Goal: Information Seeking & Learning: Compare options

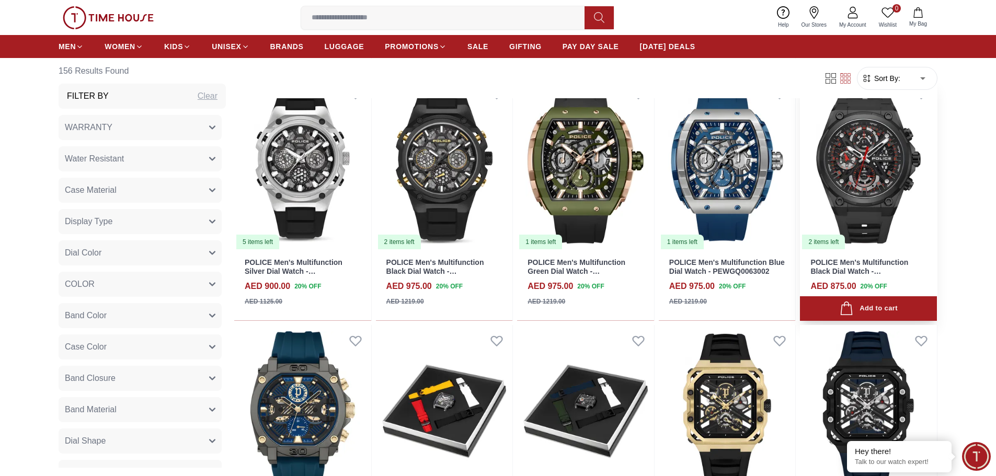
scroll to position [2039, 0]
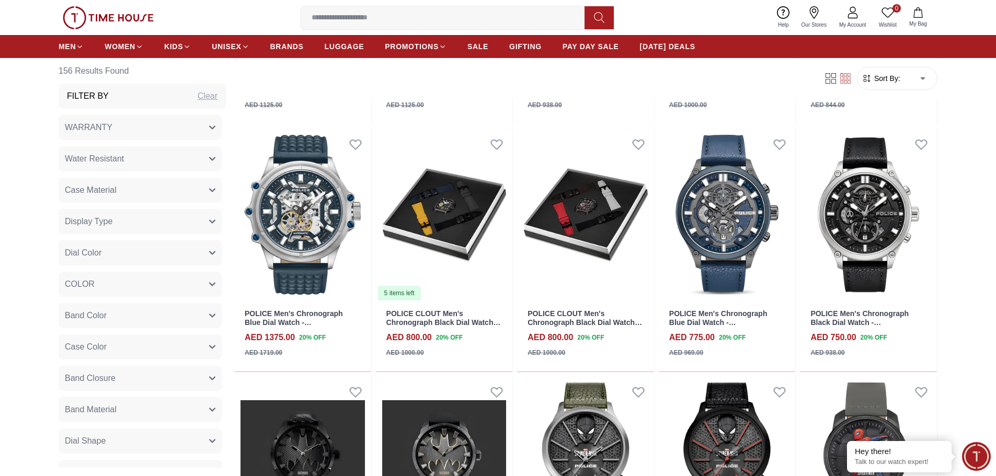
scroll to position [2770, 0]
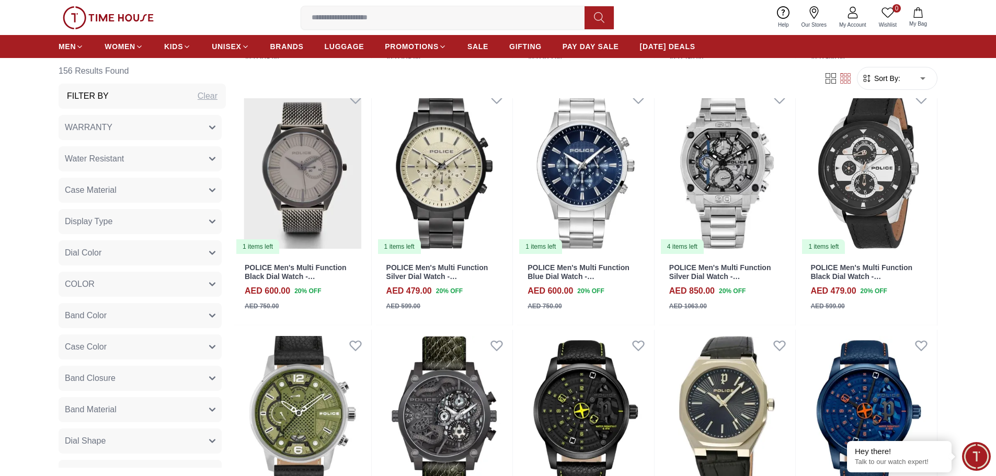
scroll to position [4025, 0]
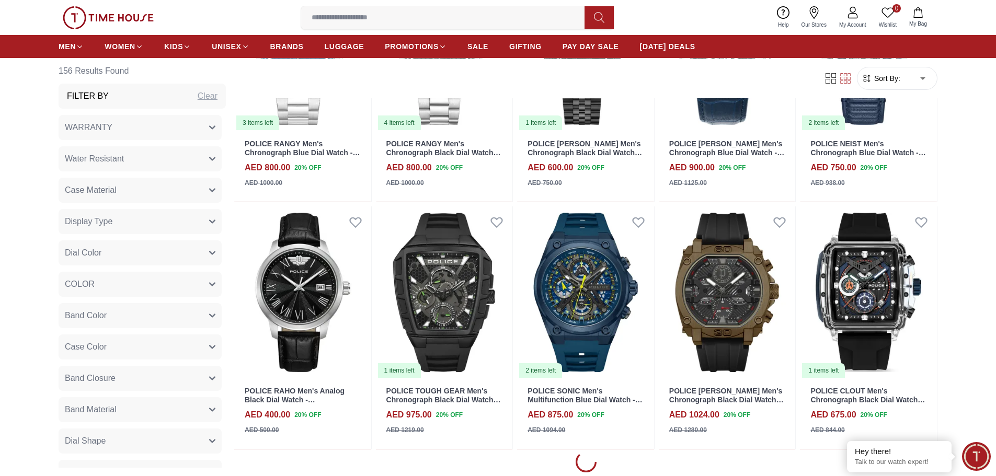
scroll to position [5175, 0]
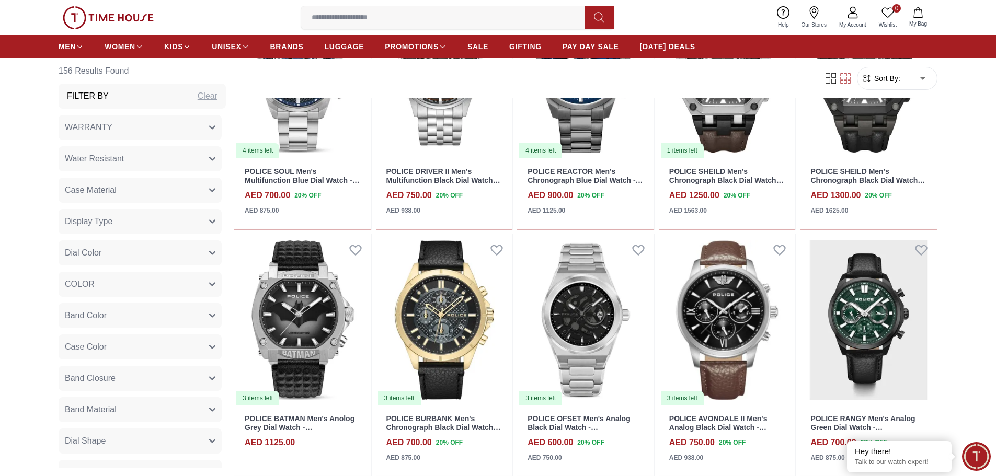
scroll to position [5855, 0]
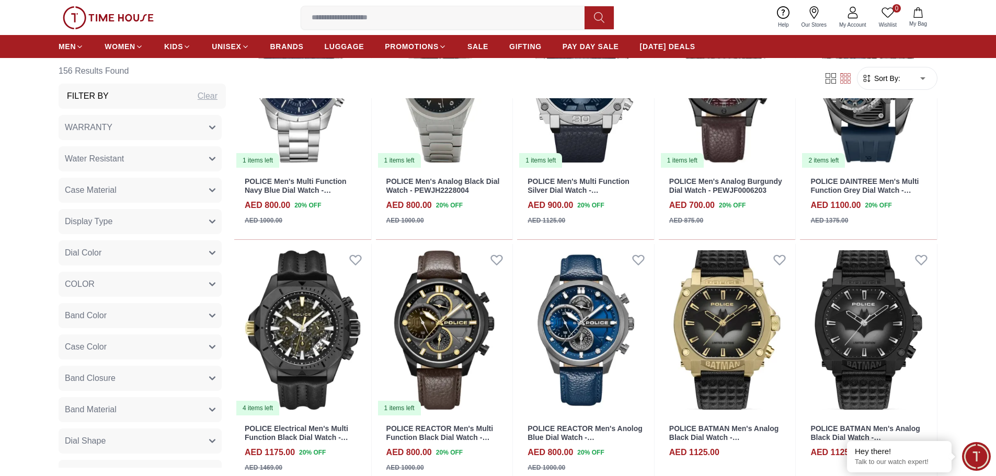
scroll to position [6586, 0]
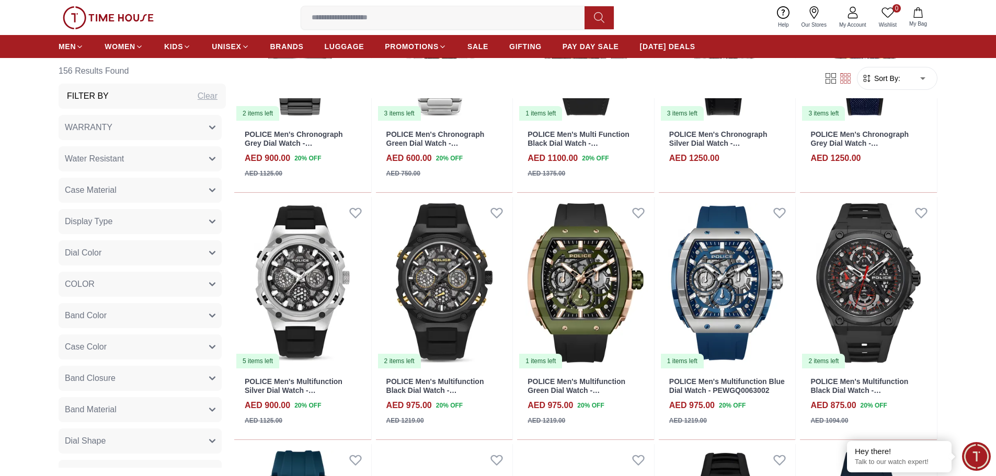
scroll to position [1967, 0]
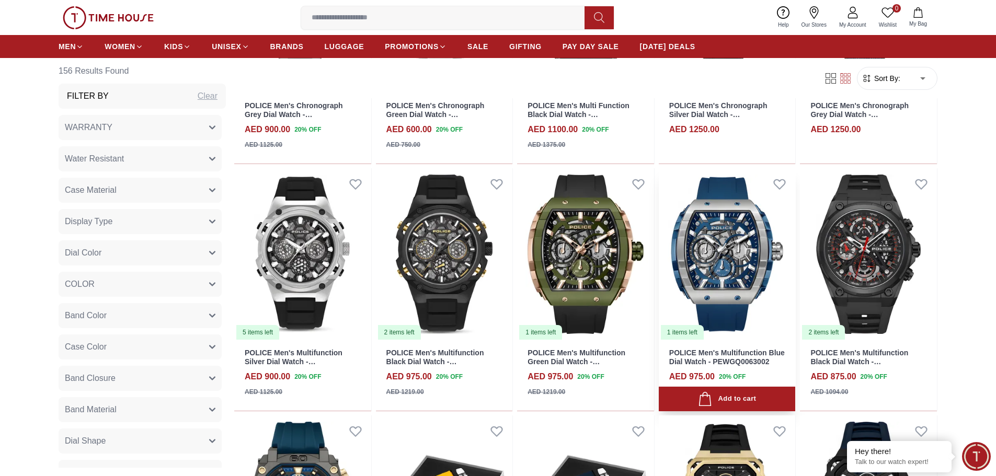
click at [745, 266] on img at bounding box center [727, 254] width 137 height 173
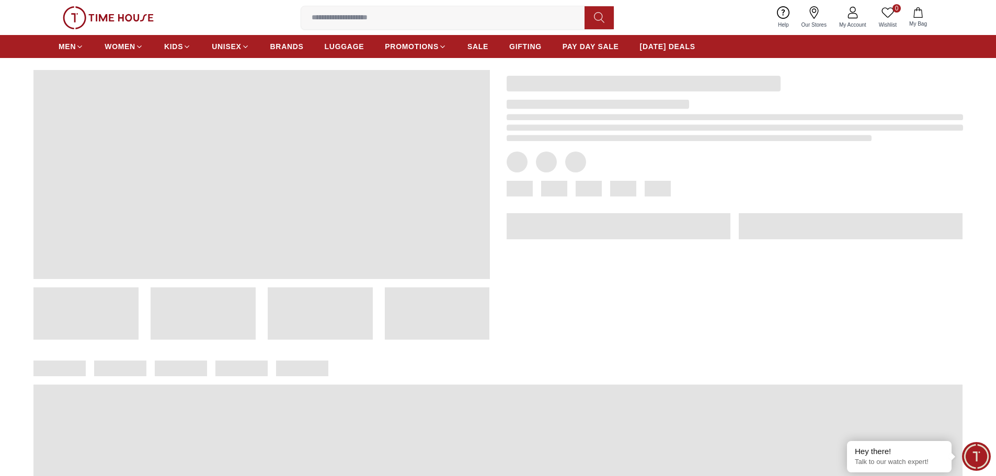
scroll to position [52, 0]
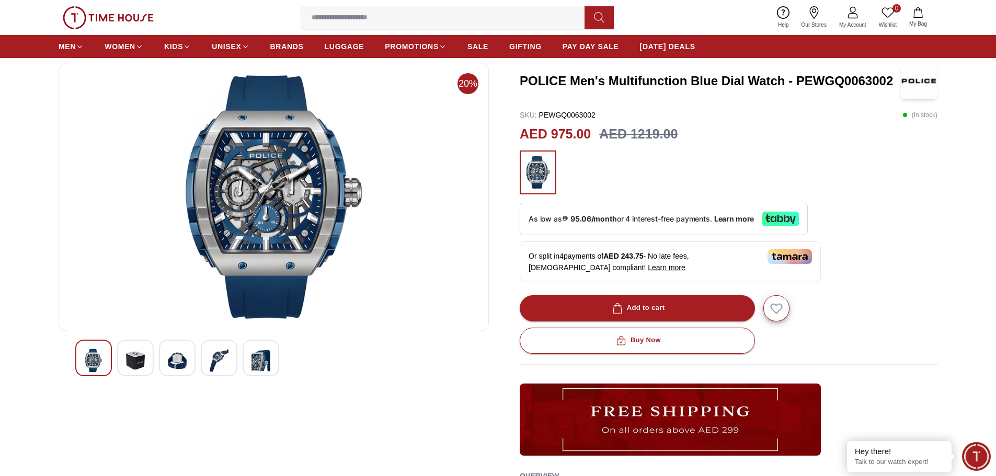
click at [163, 348] on div at bounding box center [177, 358] width 37 height 37
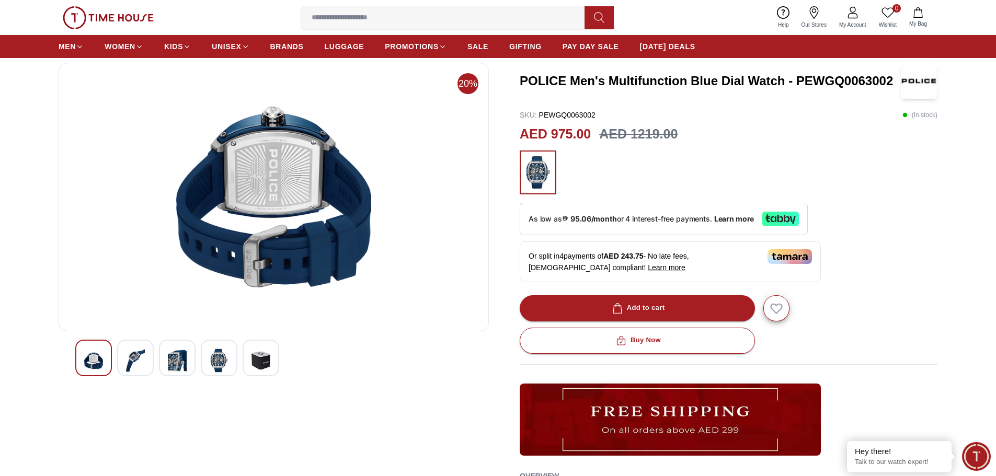
click at [226, 358] on img at bounding box center [219, 361] width 19 height 24
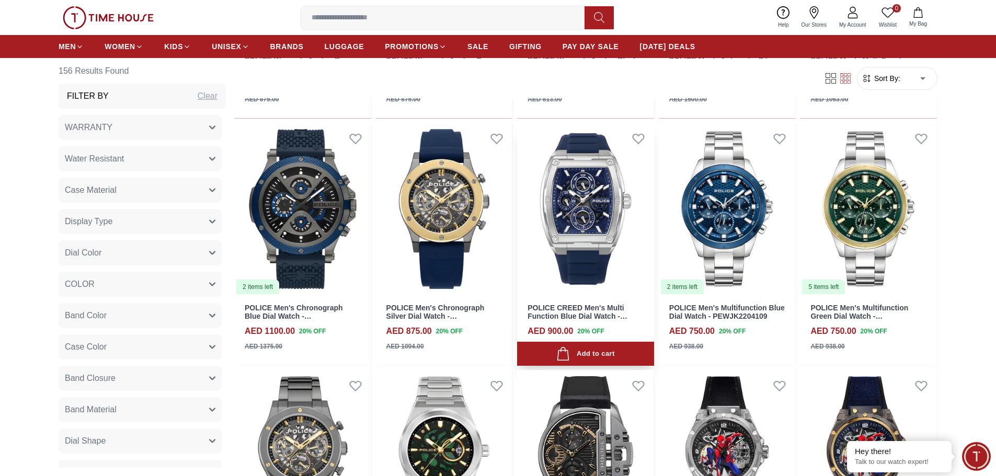
scroll to position [1536, 0]
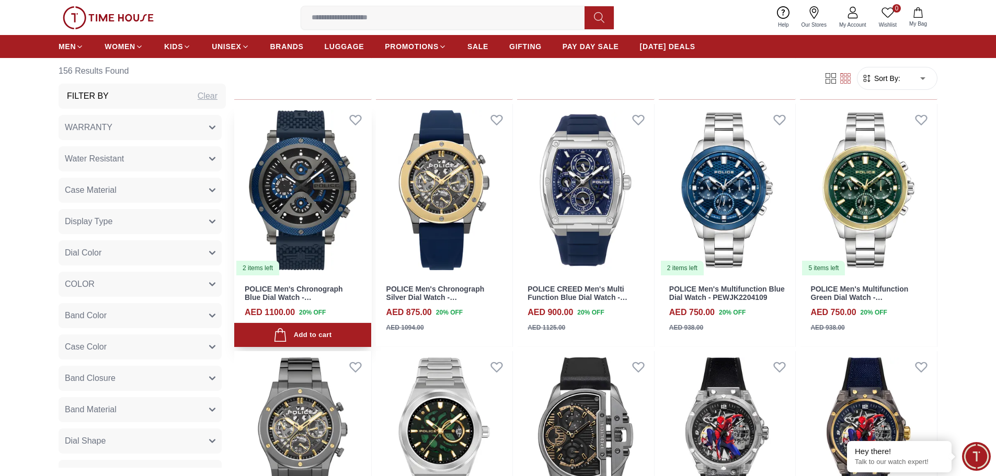
click at [306, 184] on img at bounding box center [302, 190] width 137 height 173
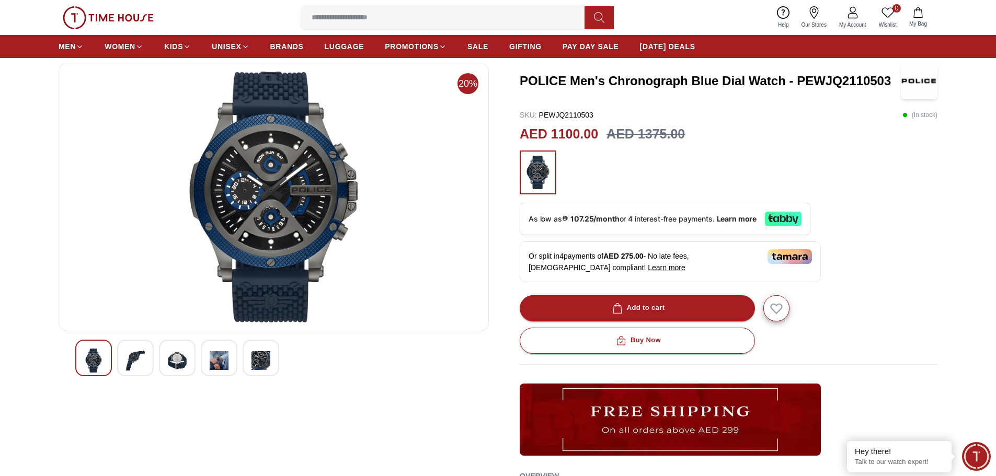
scroll to position [105, 0]
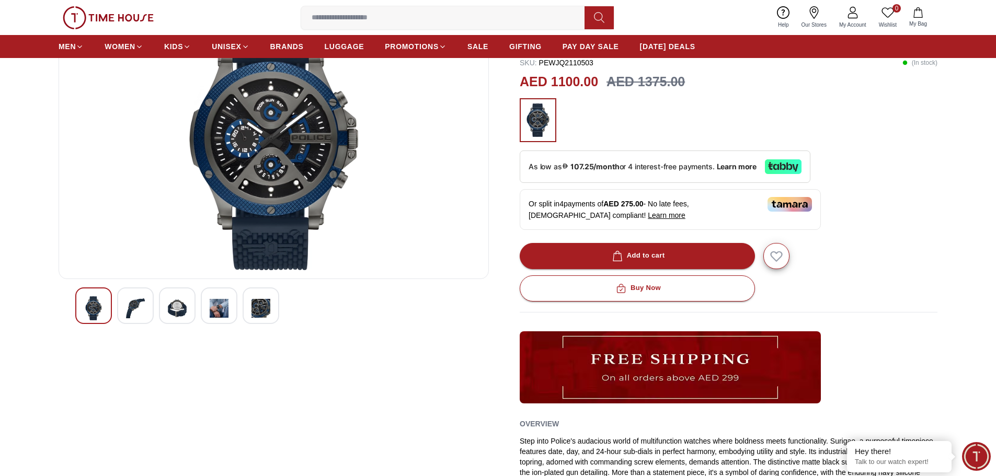
click at [171, 311] on img at bounding box center [177, 308] width 19 height 24
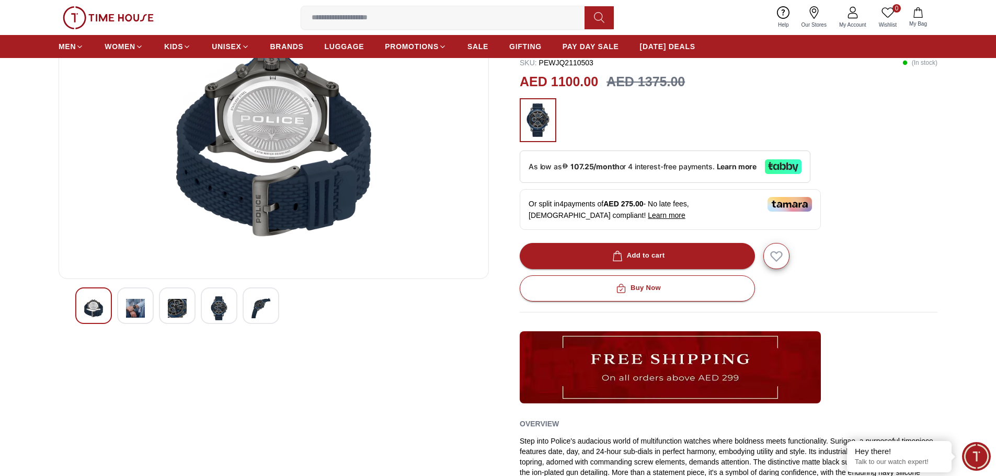
click at [146, 305] on div at bounding box center [135, 306] width 37 height 37
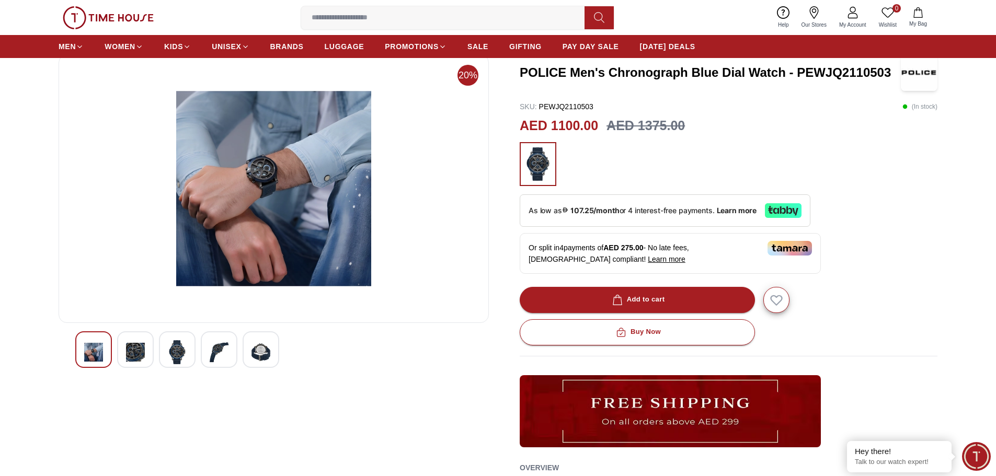
scroll to position [0, 0]
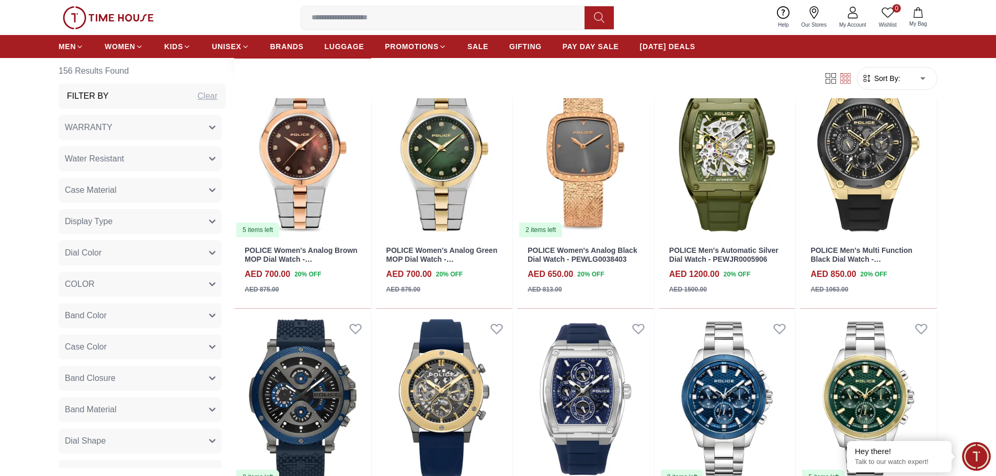
scroll to position [1223, 0]
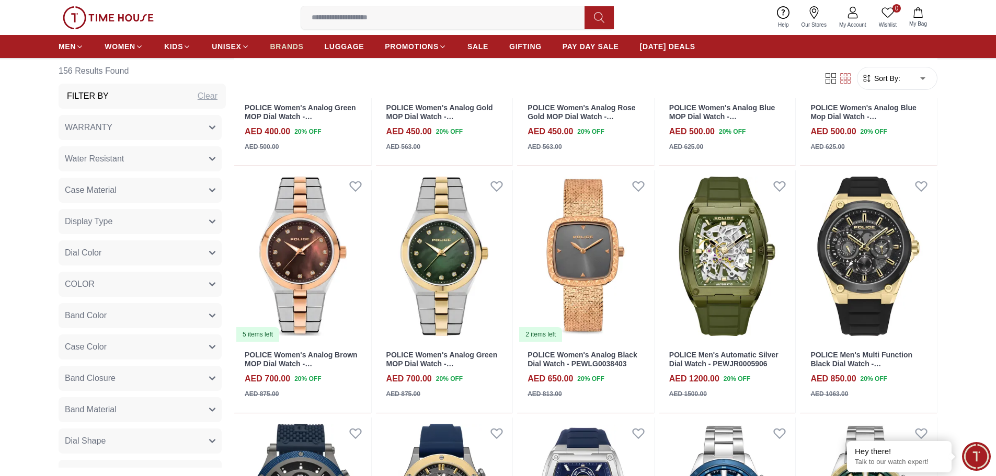
click at [292, 50] on span "BRANDS" at bounding box center [286, 46] width 33 height 10
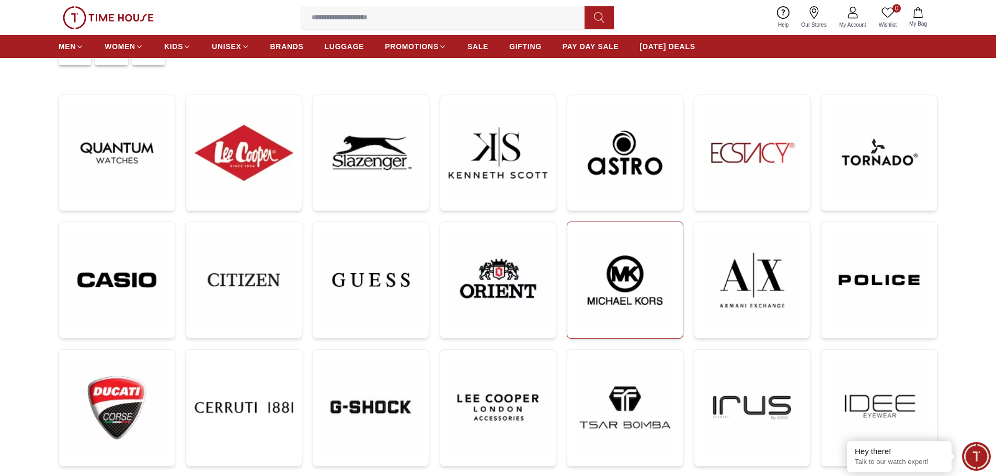
scroll to position [105, 0]
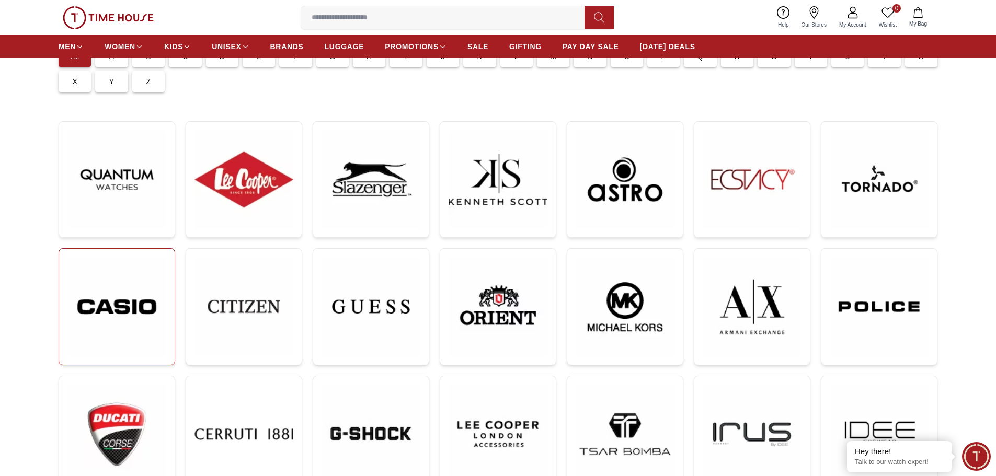
click at [156, 316] on img at bounding box center [116, 306] width 99 height 99
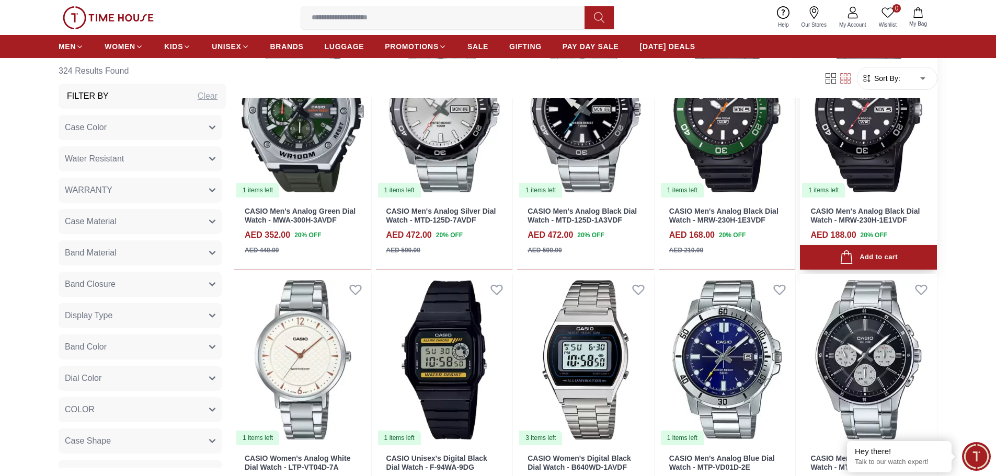
scroll to position [1150, 0]
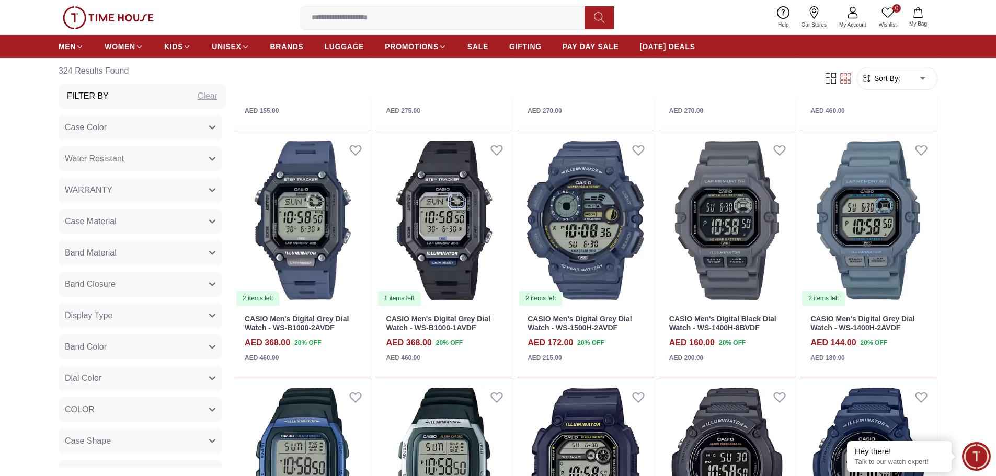
scroll to position [2718, 0]
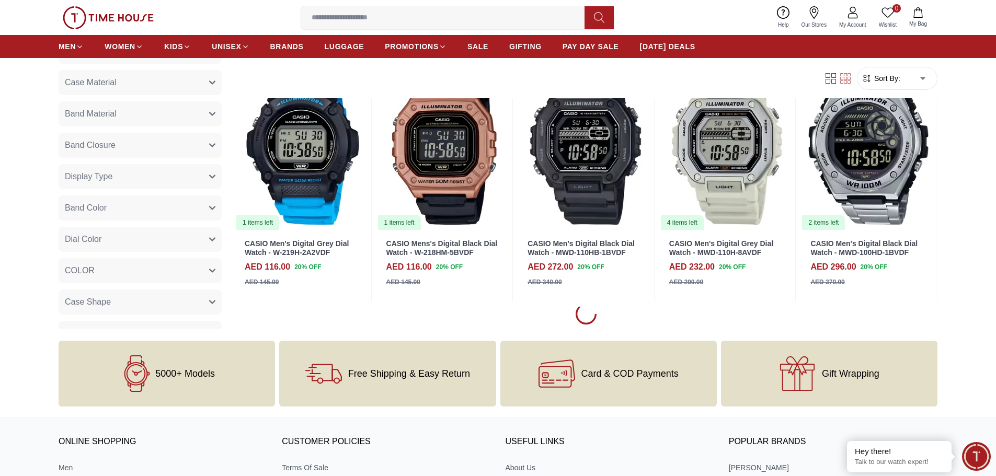
scroll to position [3293, 0]
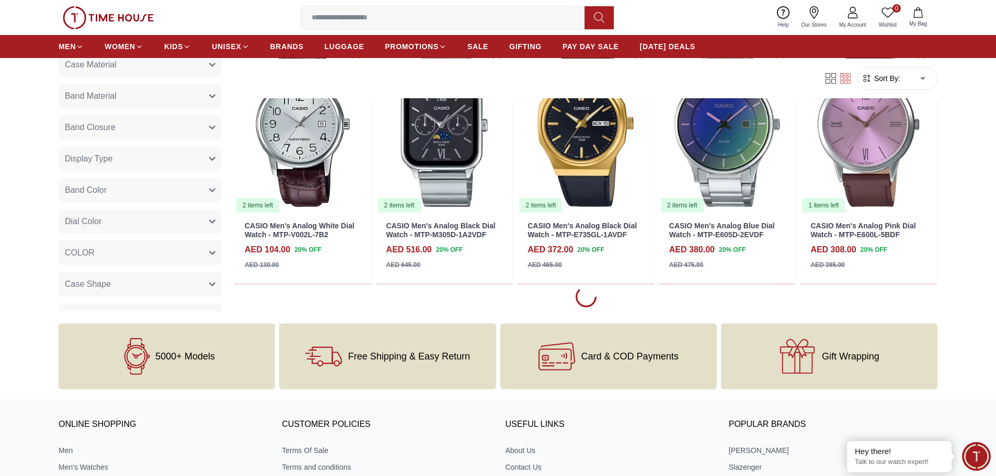
scroll to position [4339, 0]
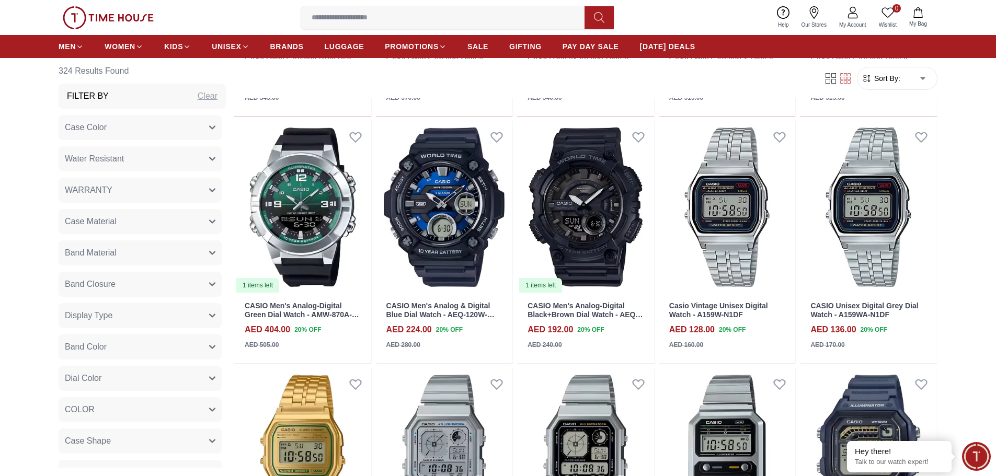
scroll to position [6743, 0]
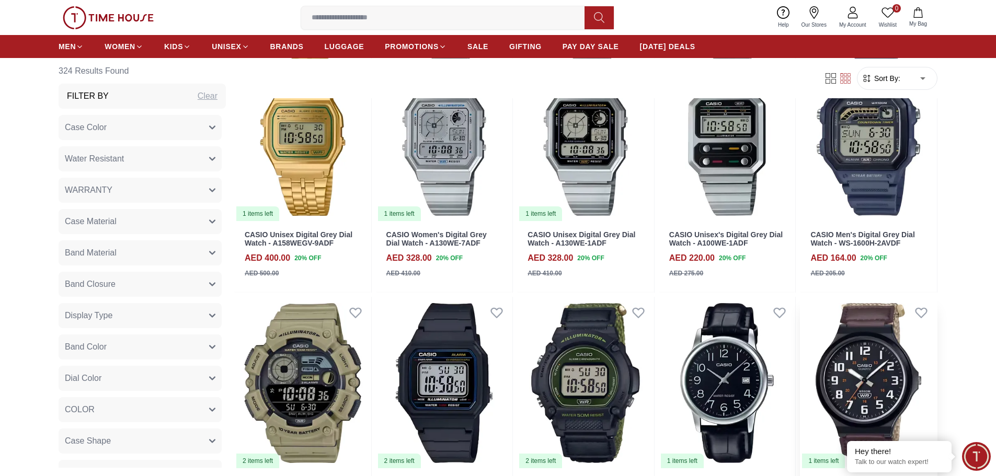
scroll to position [7161, 0]
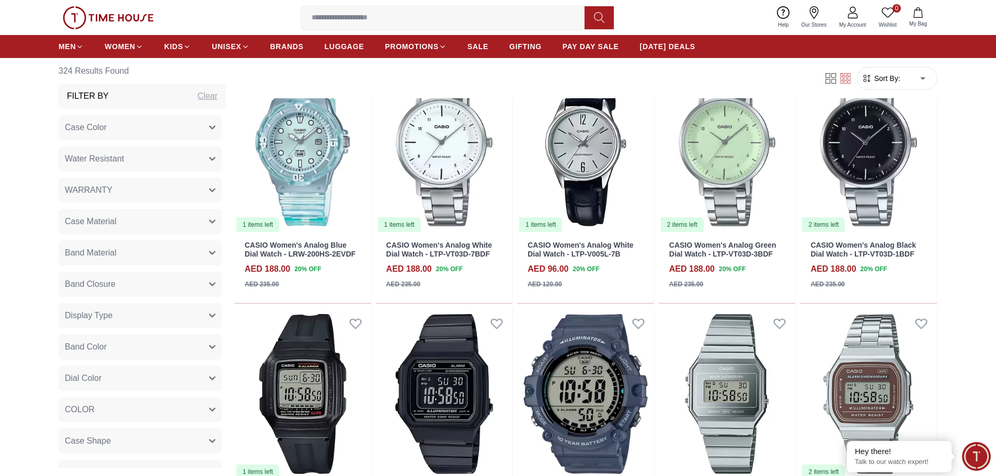
scroll to position [8625, 0]
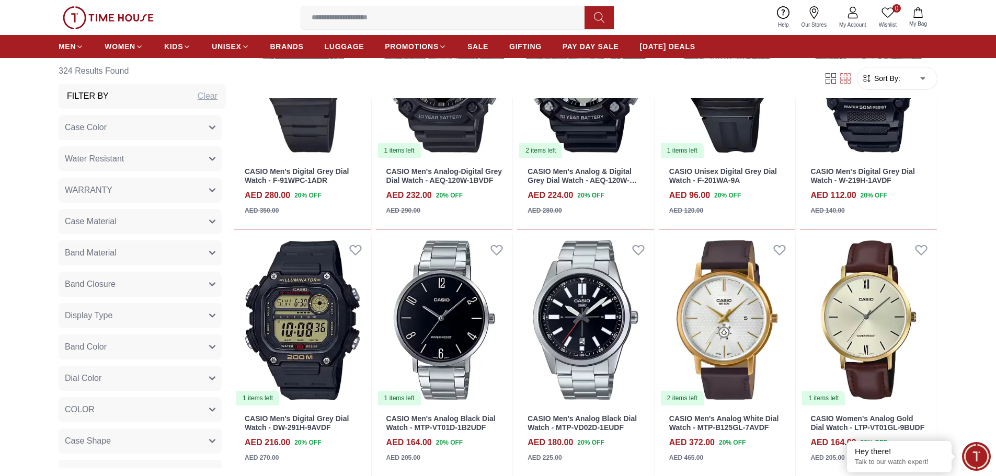
scroll to position [9200, 0]
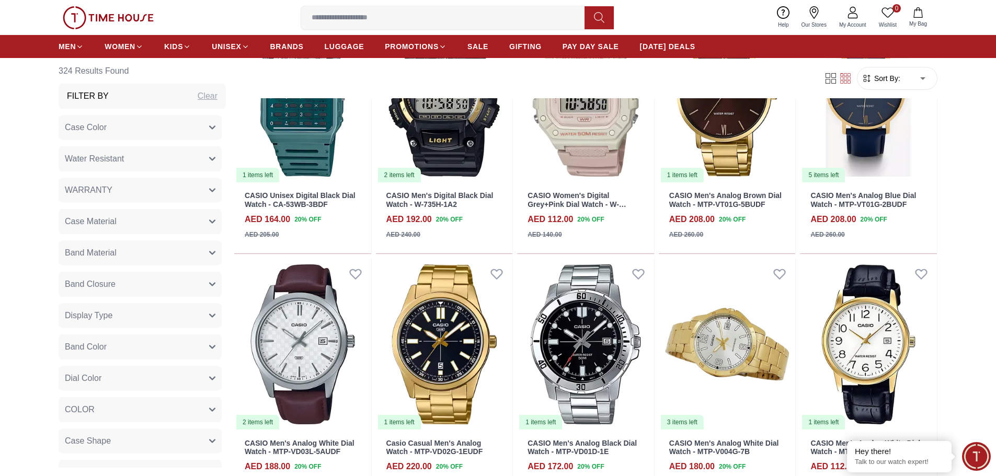
scroll to position [11186, 0]
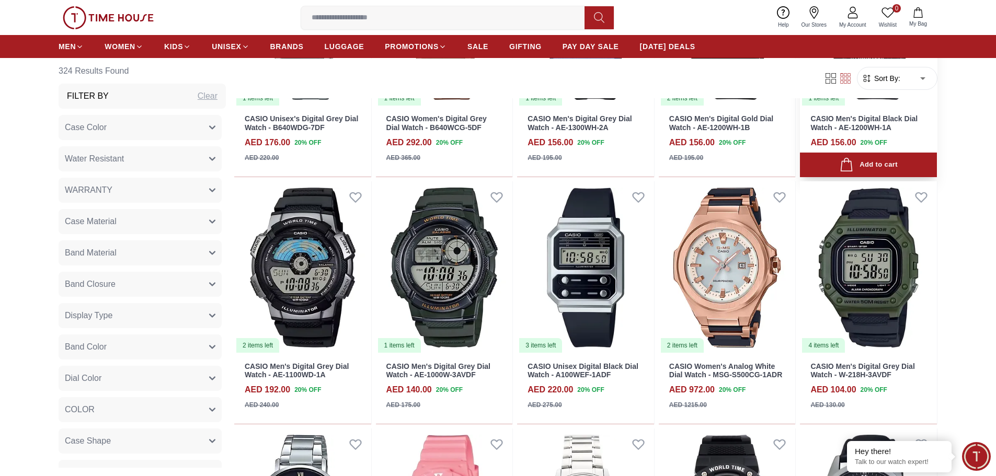
scroll to position [12598, 0]
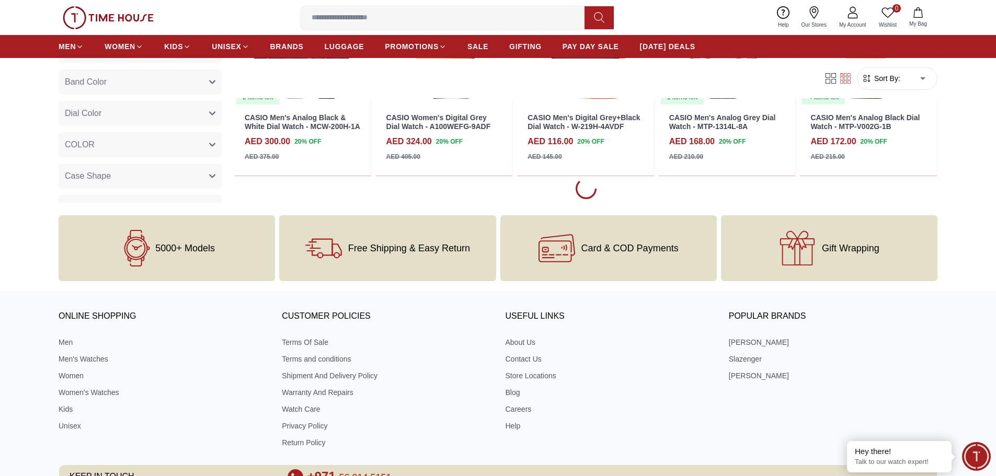
scroll to position [13330, 0]
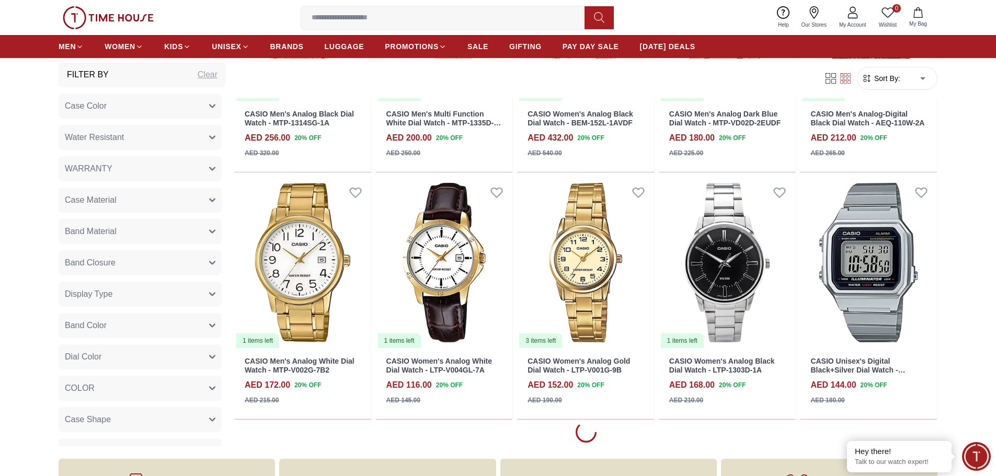
scroll to position [14323, 0]
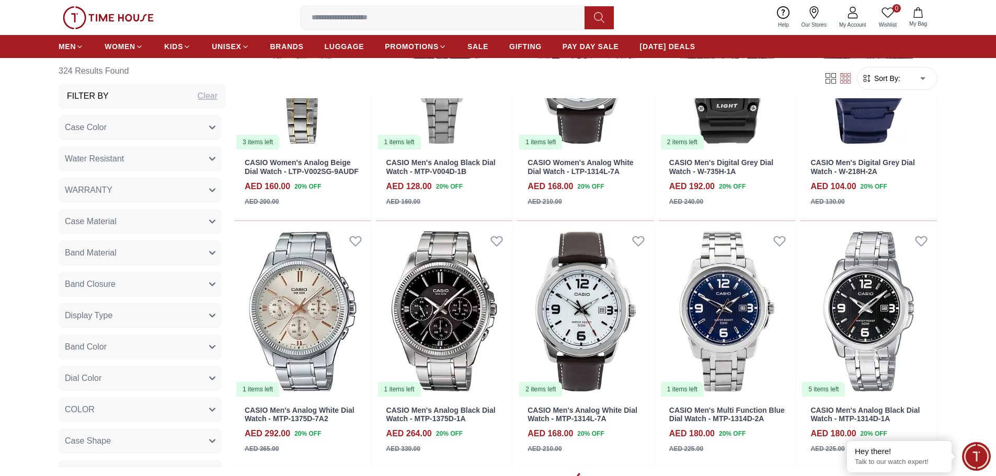
scroll to position [15264, 0]
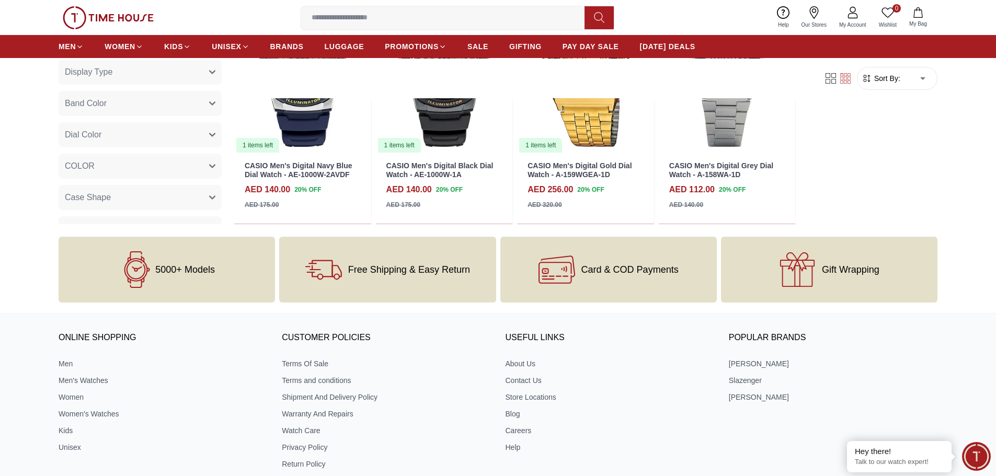
scroll to position [16466, 0]
